Goal: Information Seeking & Learning: Learn about a topic

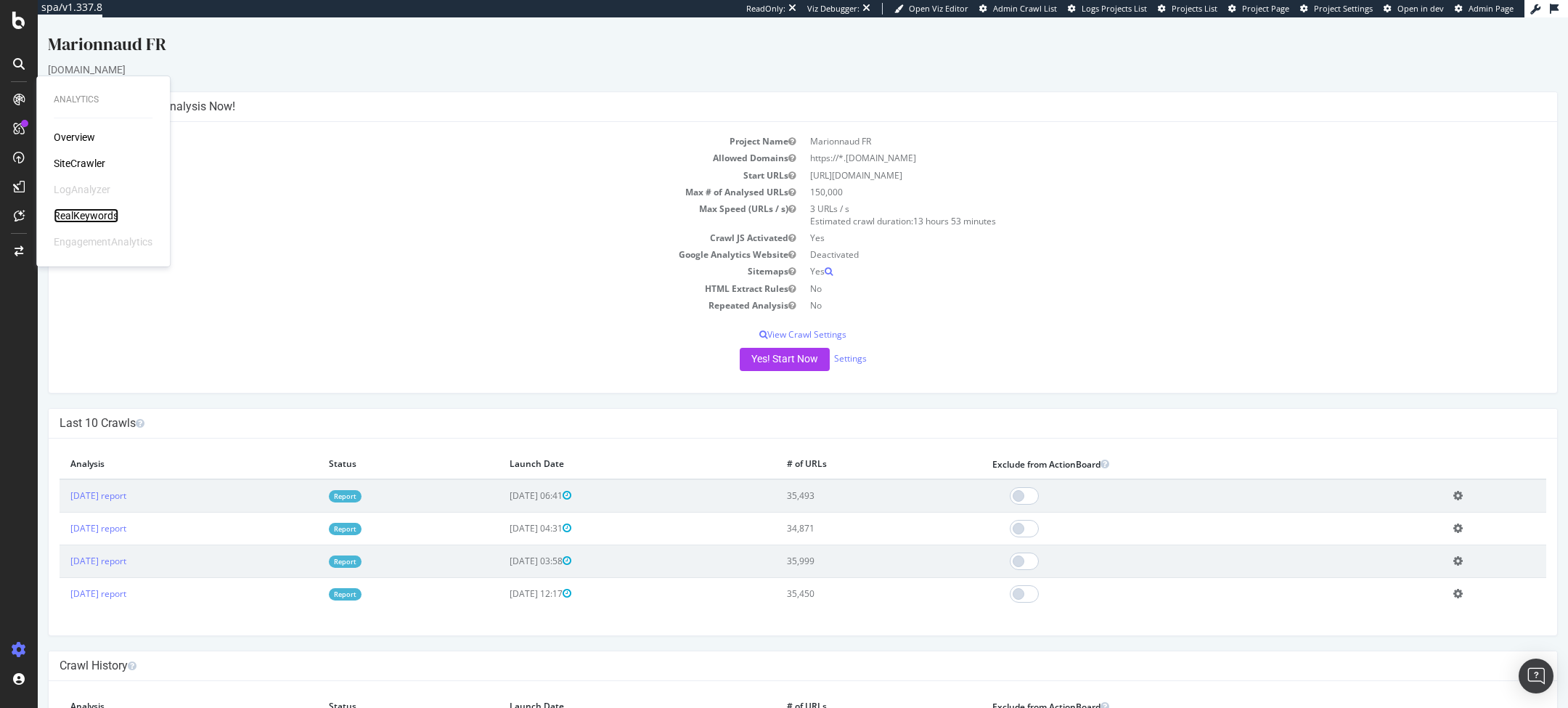
click at [82, 213] on div "RealKeywords" at bounding box center [86, 216] width 65 height 15
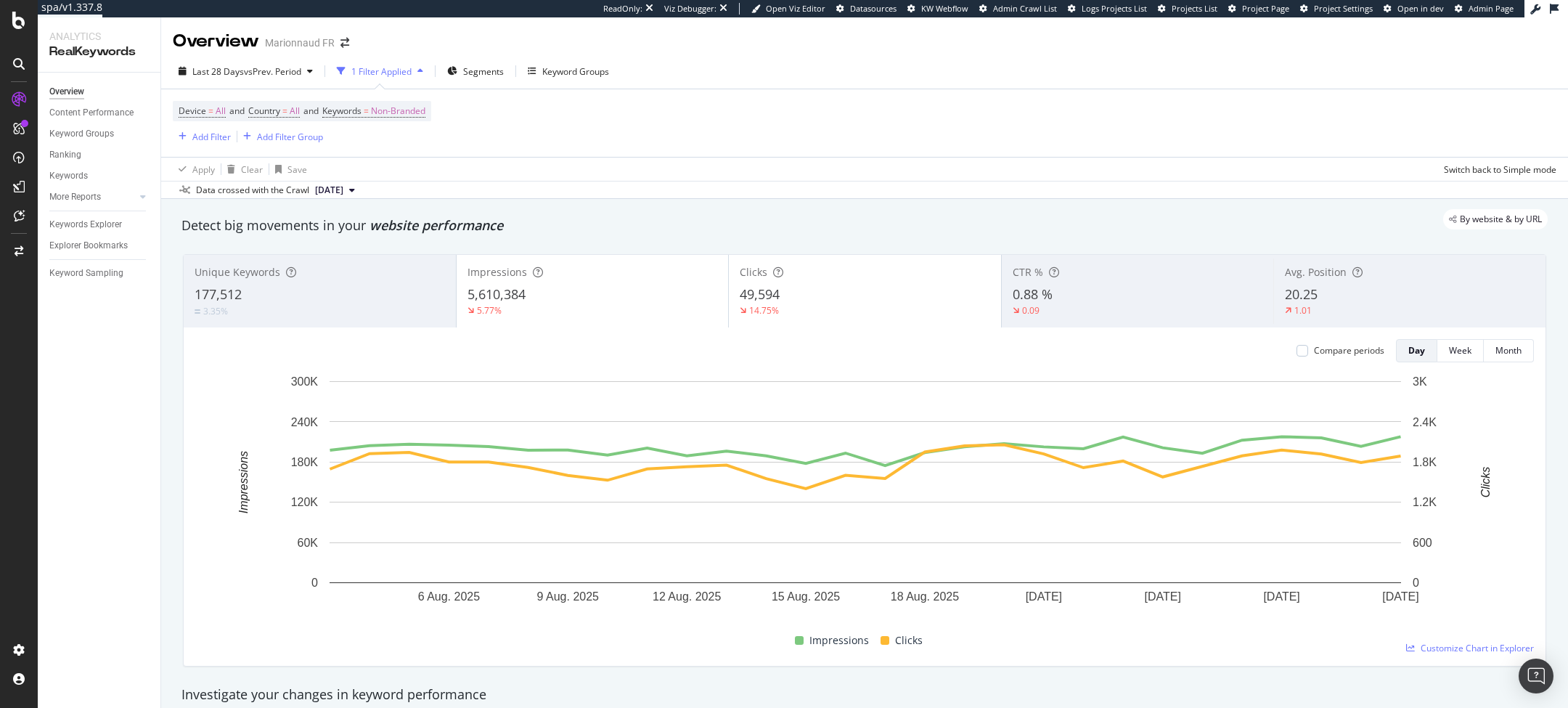
click at [239, 86] on div "Last 28 Days vs Prev. Period 1 Filter Applied Segments Keyword Groups" at bounding box center [865, 74] width 1407 height 29
